Goal: Find specific page/section: Find specific page/section

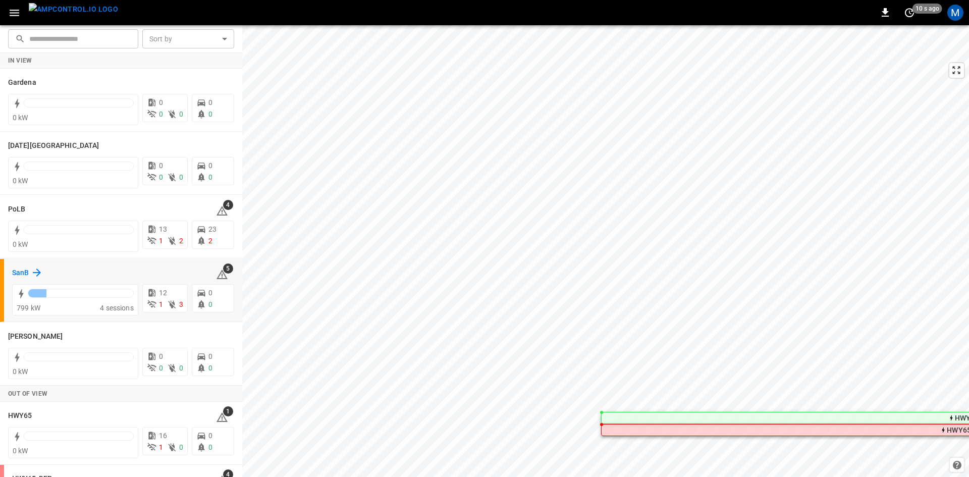
click at [27, 270] on h6 "SanB" at bounding box center [20, 273] width 17 height 11
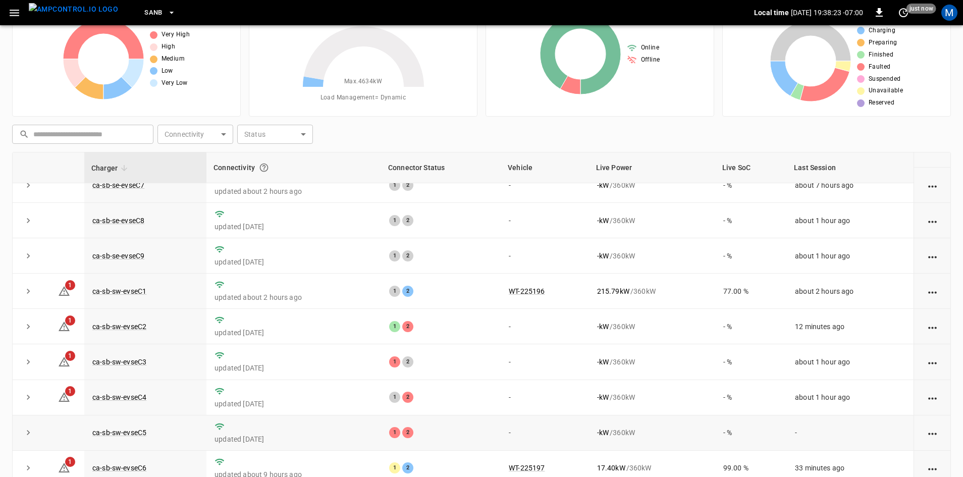
scroll to position [97, 0]
